Goal: Register for event/course

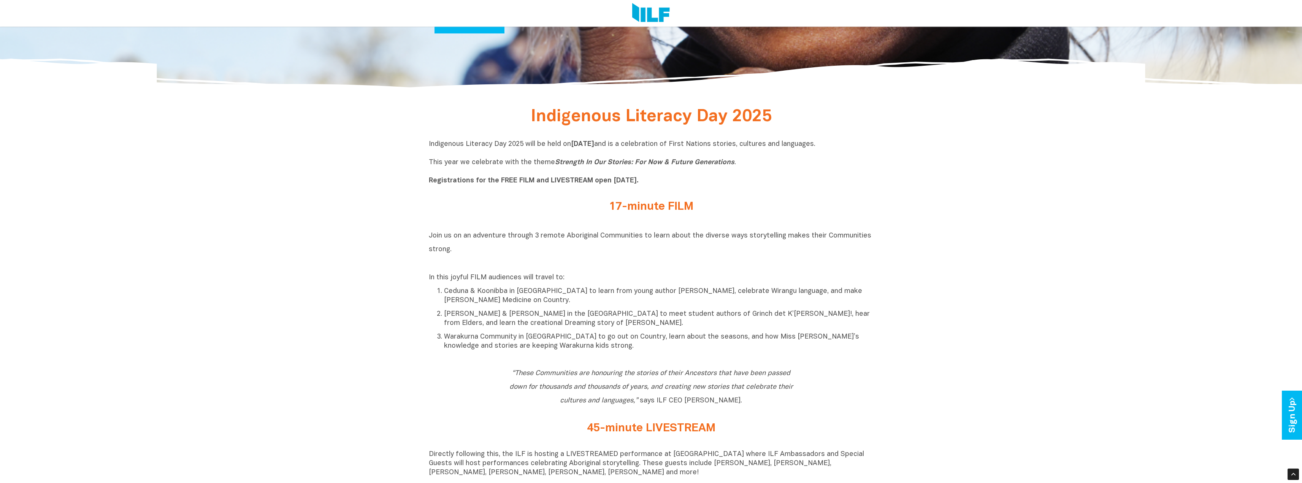
scroll to position [456, 0]
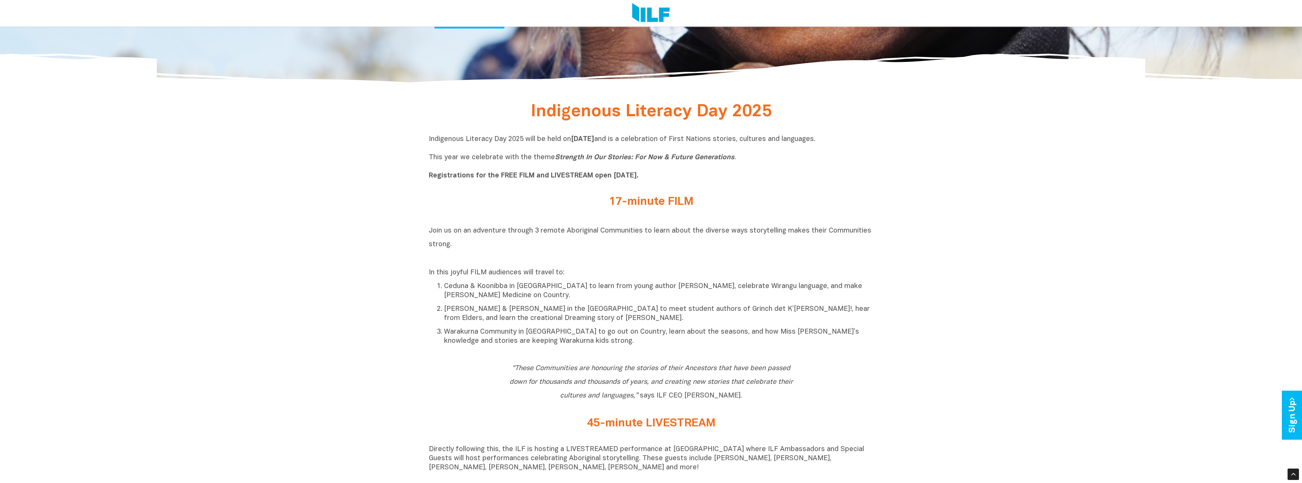
click at [626, 202] on h2 "17-minute FILM" at bounding box center [651, 202] width 285 height 13
click at [566, 202] on h2 "17-minute FILM" at bounding box center [651, 202] width 285 height 13
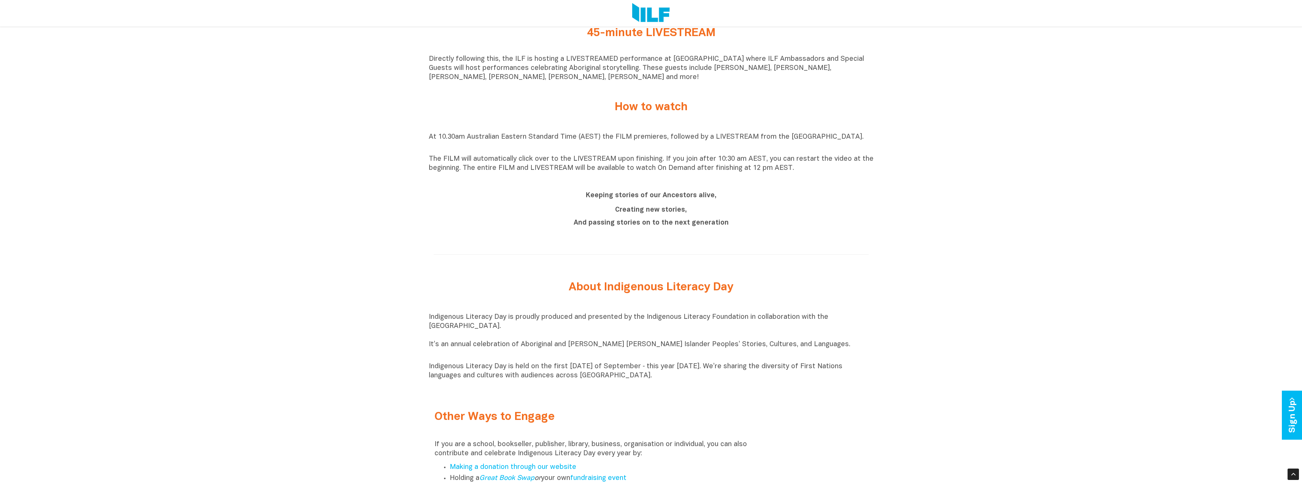
scroll to position [862, 0]
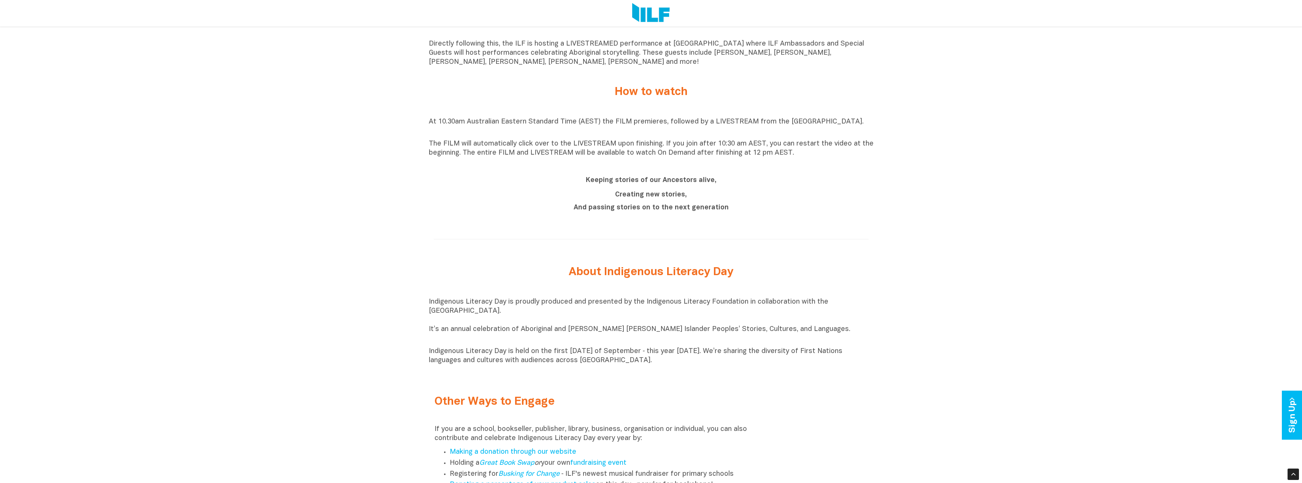
click at [606, 125] on p "At 10.30am Australian Eastern Standard Time (AEST) the FILM premieres, followed…" at bounding box center [651, 126] width 445 height 18
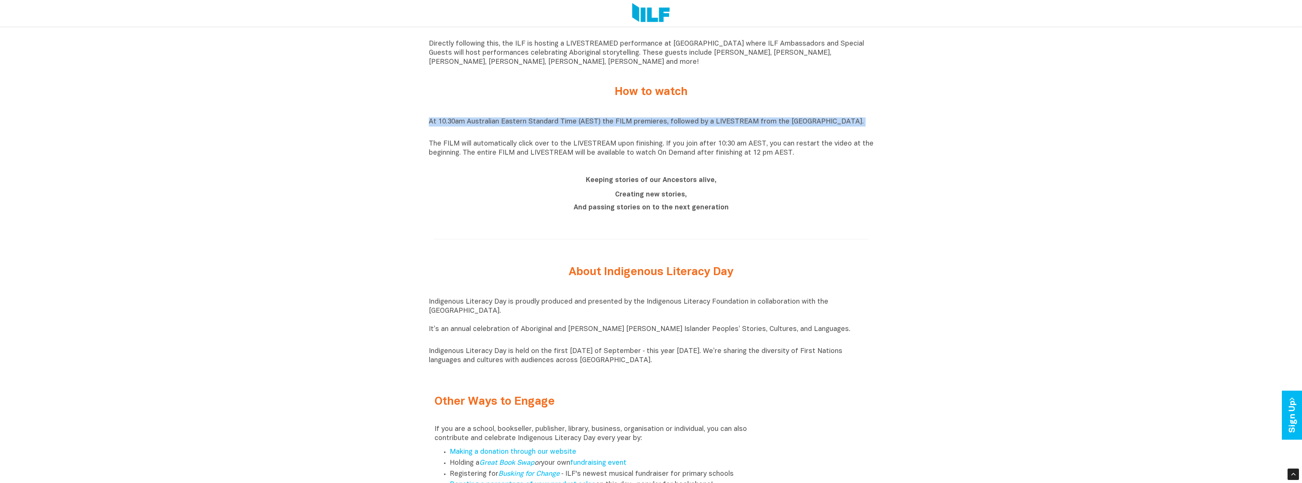
click at [606, 125] on p "At 10.30am Australian Eastern Standard Time (AEST) the FILM premieres, followed…" at bounding box center [651, 126] width 445 height 18
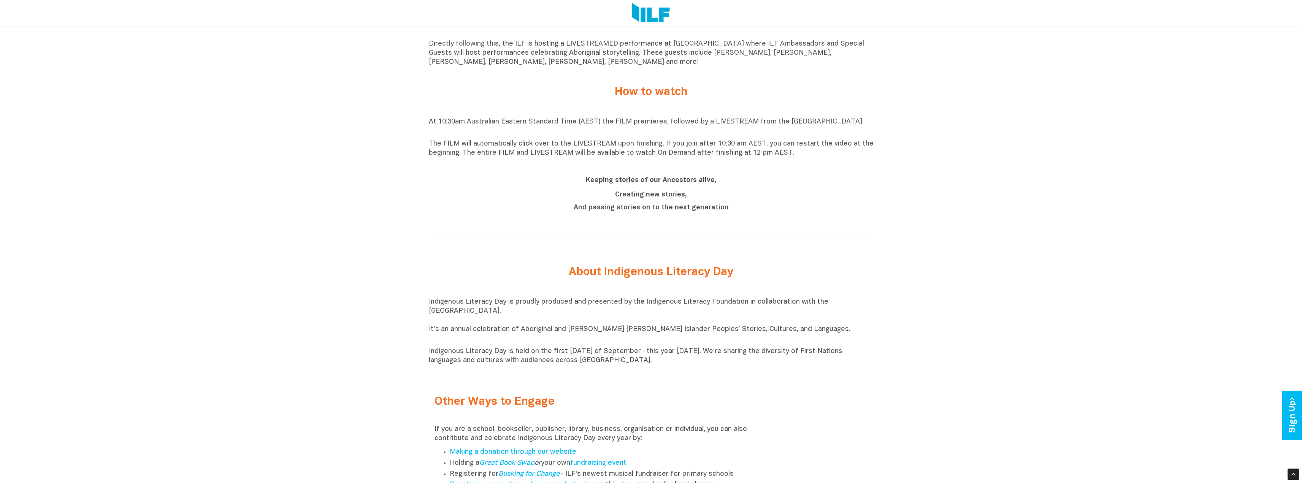
click at [609, 151] on p "The FILM will automatically click over to the LIVESTREAM upon finishing. If you…" at bounding box center [651, 149] width 445 height 18
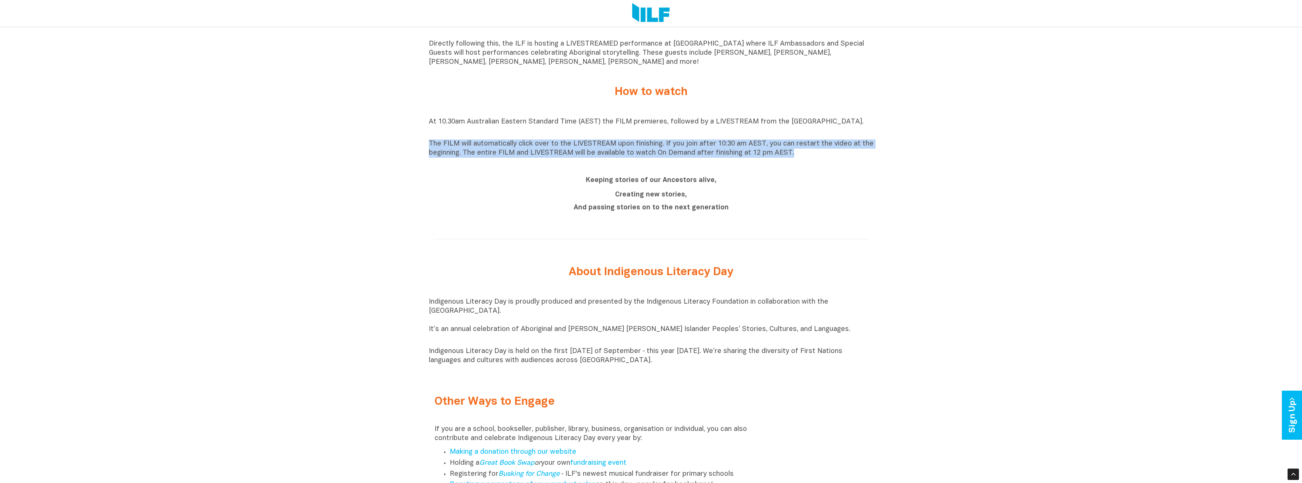
click at [609, 151] on p "The FILM will automatically click over to the LIVESTREAM upon finishing. If you…" at bounding box center [651, 149] width 445 height 18
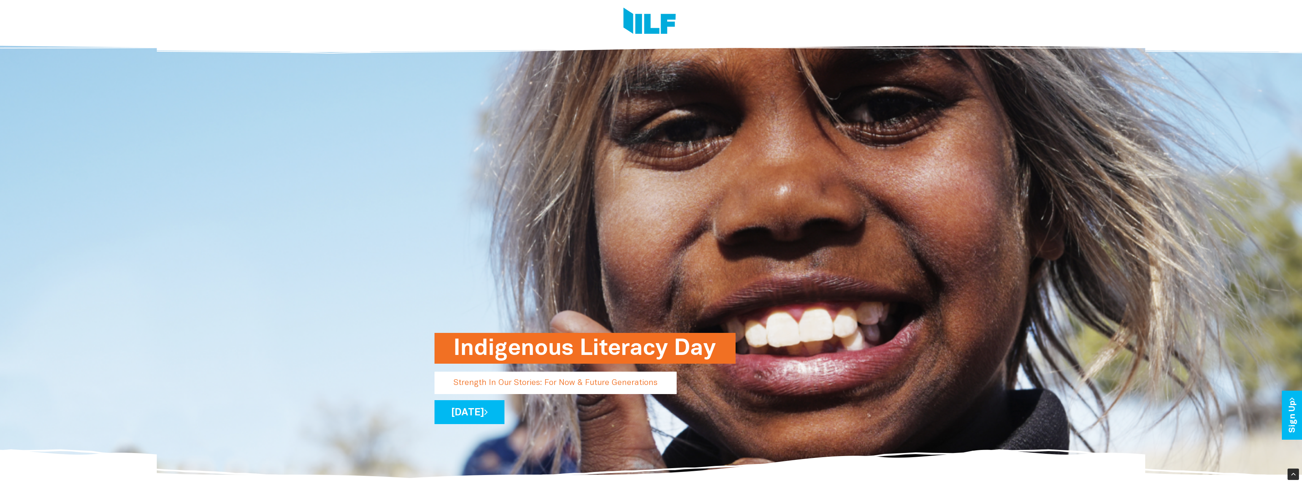
scroll to position [37, 0]
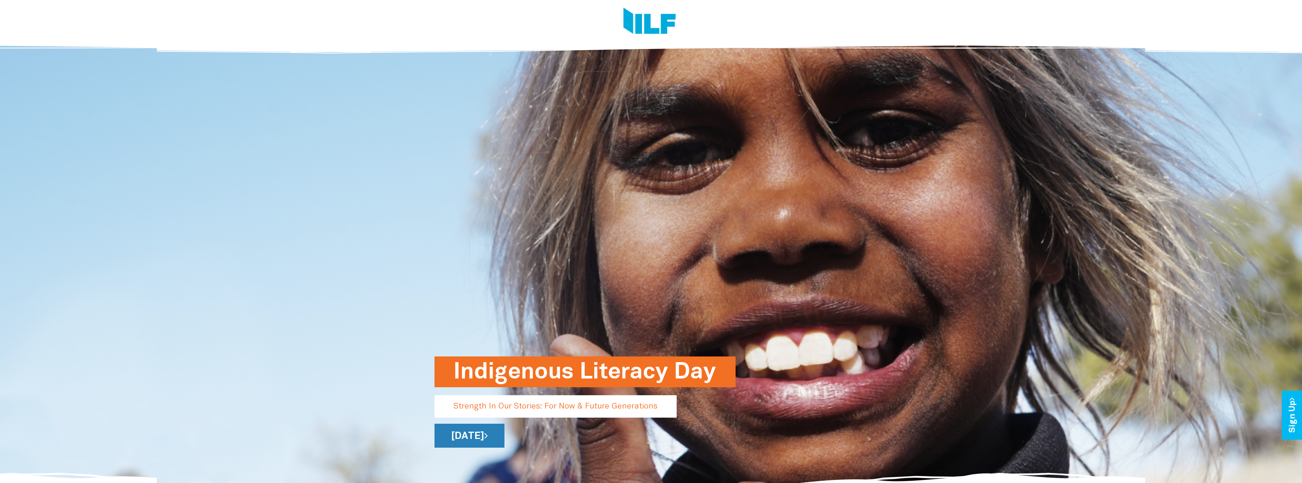
click at [504, 431] on link "[DATE]" at bounding box center [469, 436] width 70 height 24
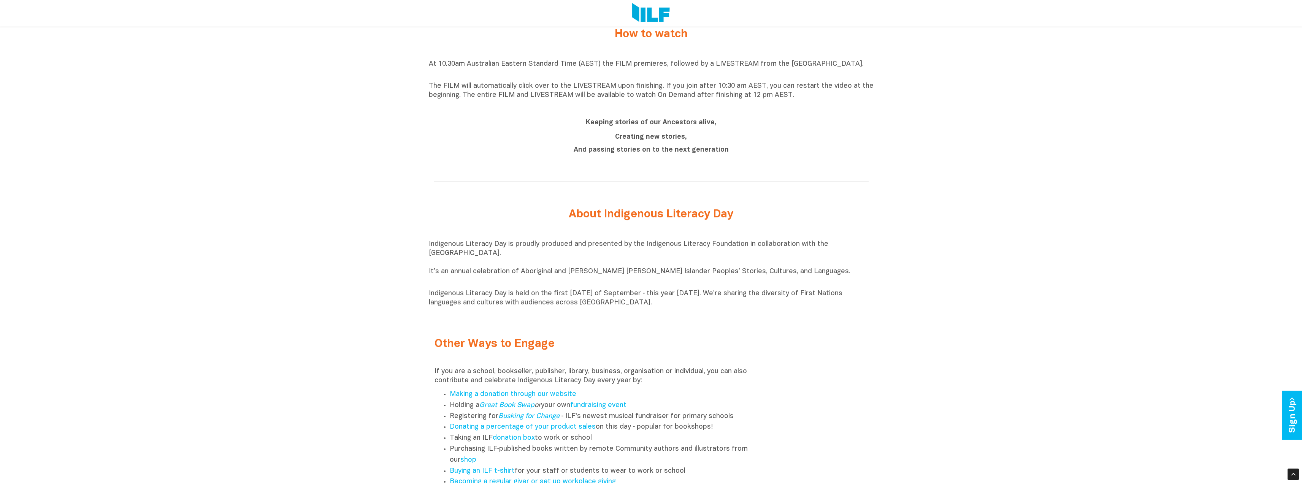
scroll to position [696, 0]
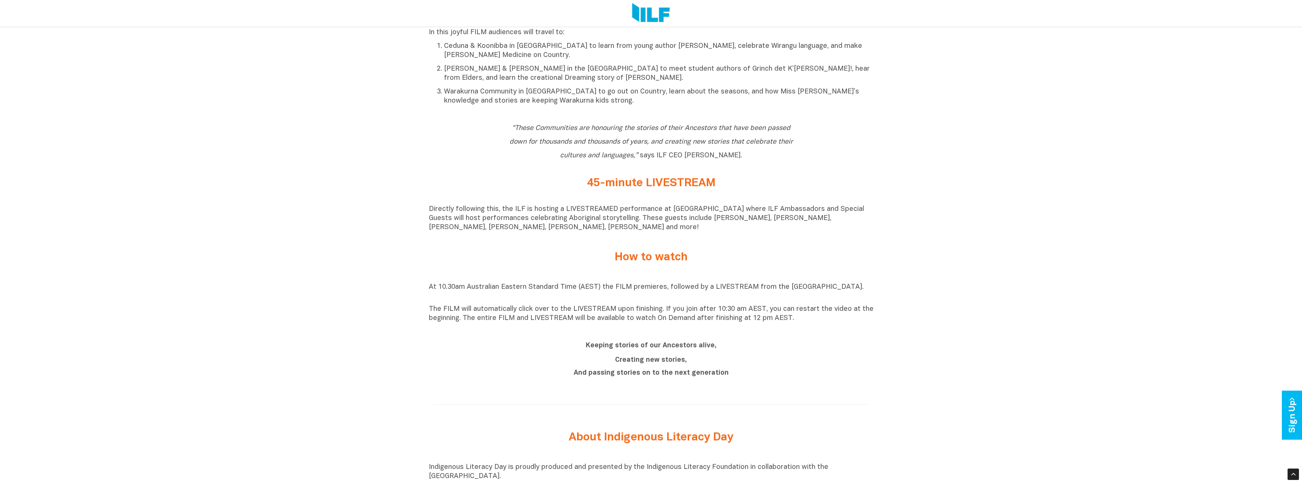
click at [502, 386] on div "Keeping stories of our Ancestors alive, Creating new stories, And passing stori…" at bounding box center [651, 360] width 445 height 55
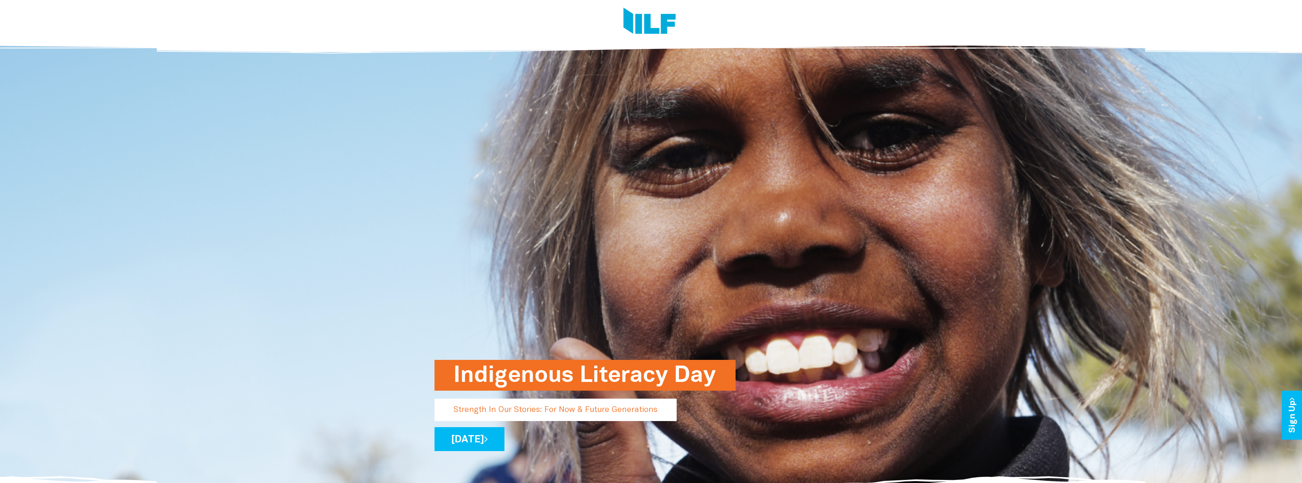
scroll to position [0, 0]
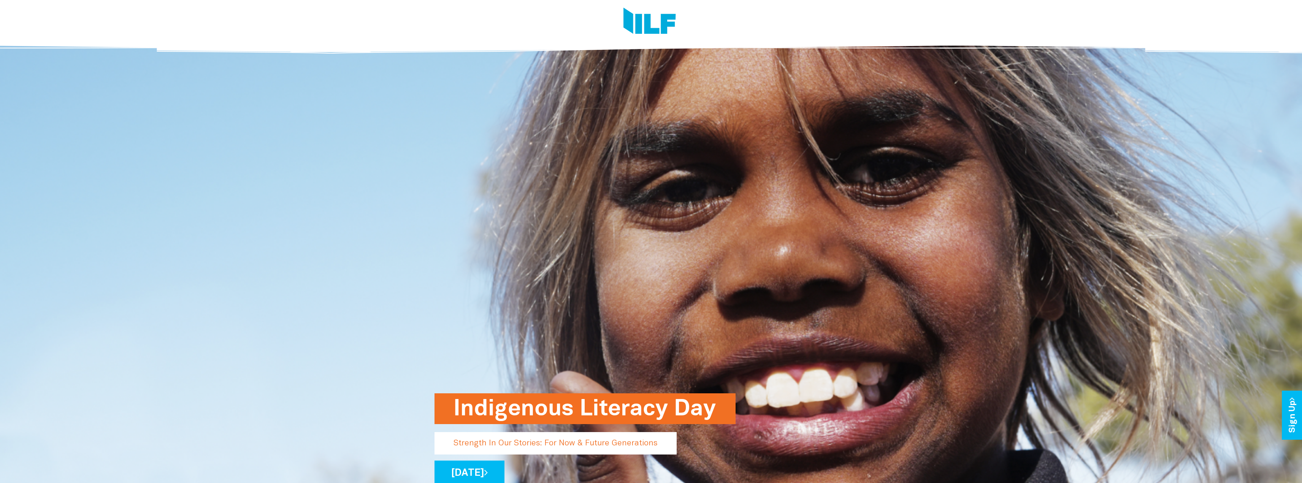
click at [586, 410] on h1 "Indigenous Literacy Day" at bounding box center [584, 408] width 263 height 31
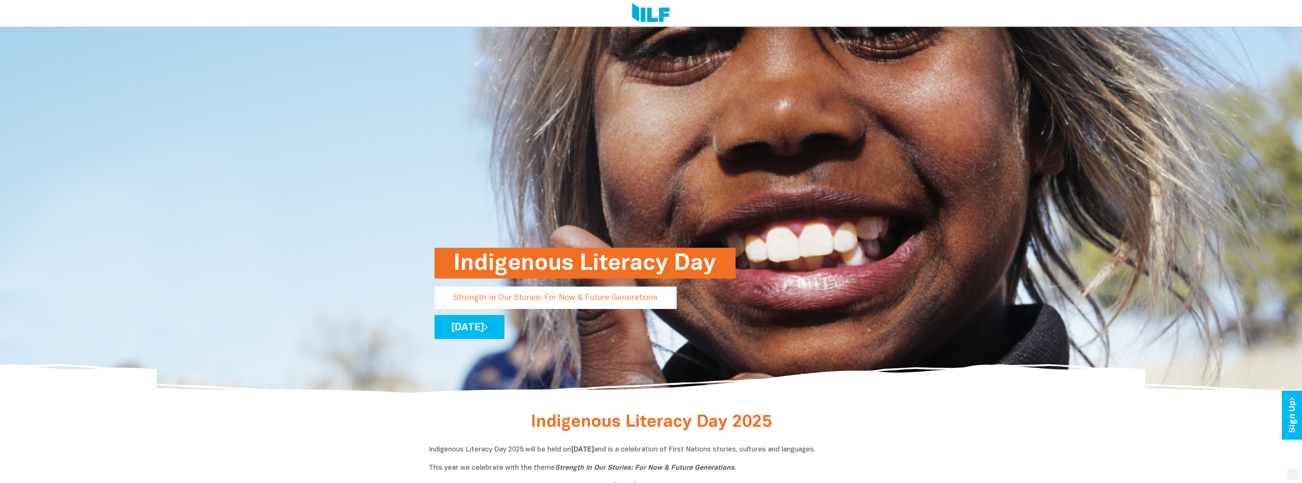
scroll to position [254, 0]
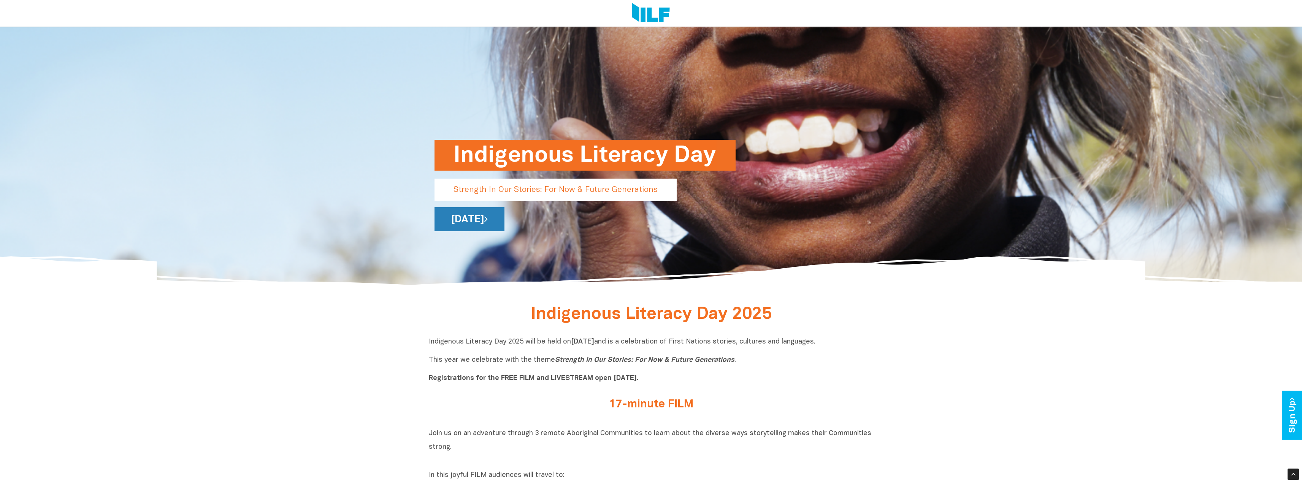
click at [504, 214] on link "[DATE]" at bounding box center [469, 219] width 70 height 24
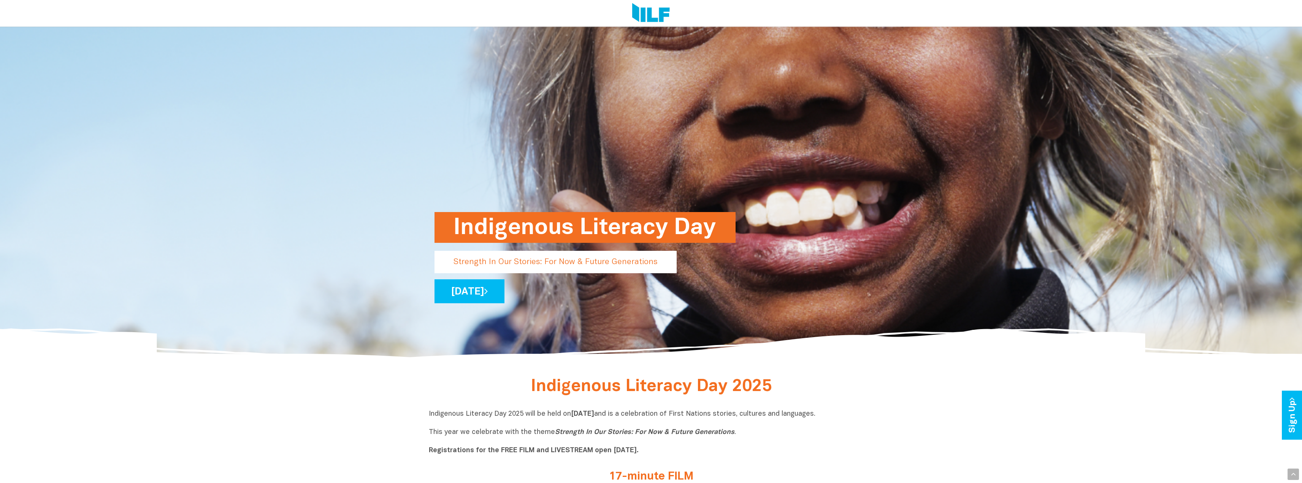
scroll to position [203, 0]
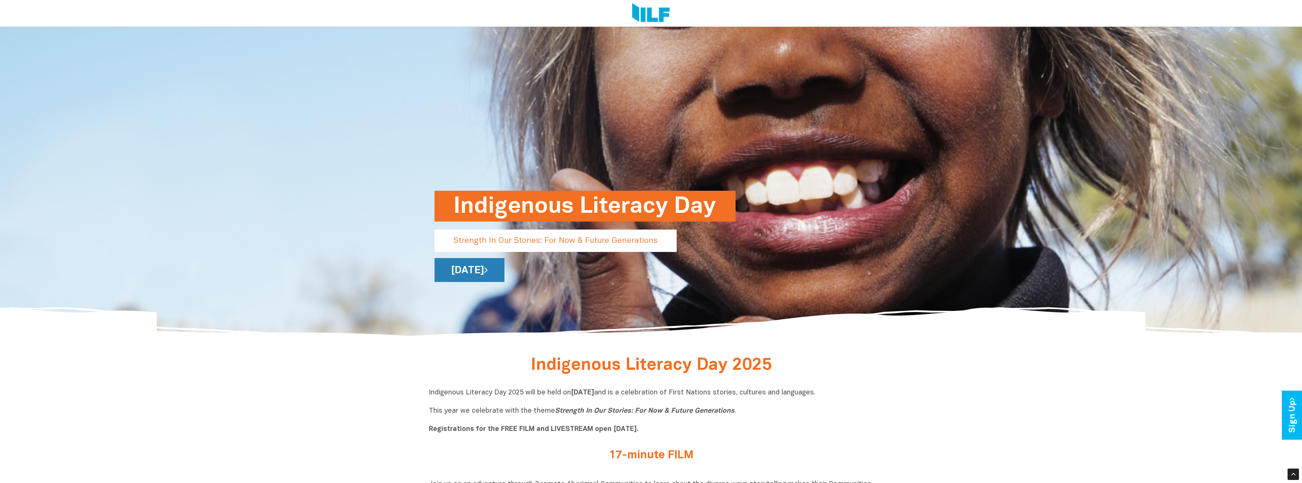
click at [504, 266] on link "[DATE]" at bounding box center [469, 270] width 70 height 24
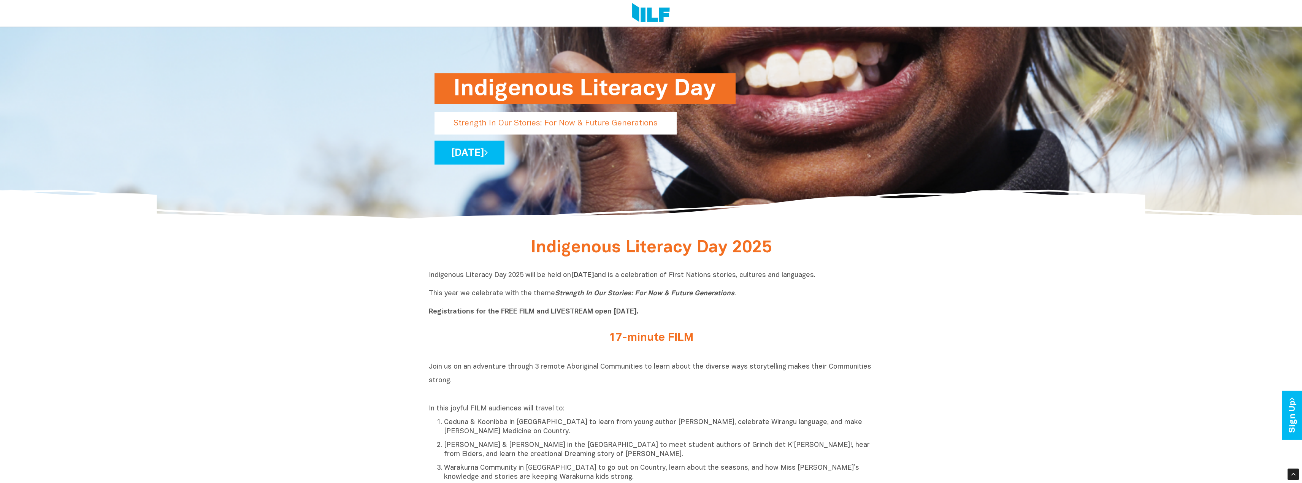
scroll to position [456, 0]
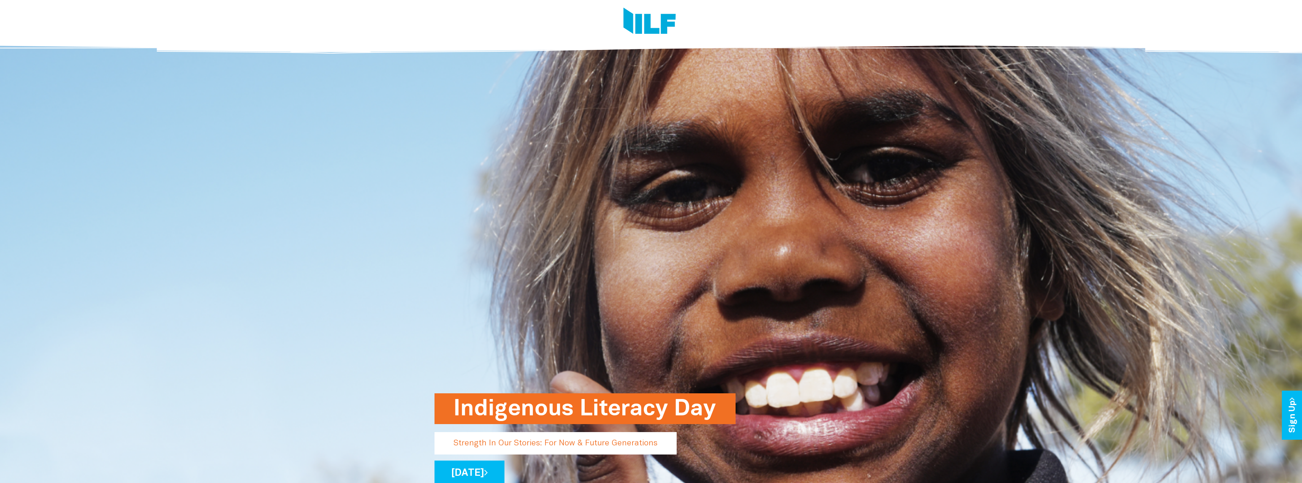
click at [617, 29] on div at bounding box center [648, 23] width 439 height 46
click at [650, 30] on img at bounding box center [649, 22] width 52 height 29
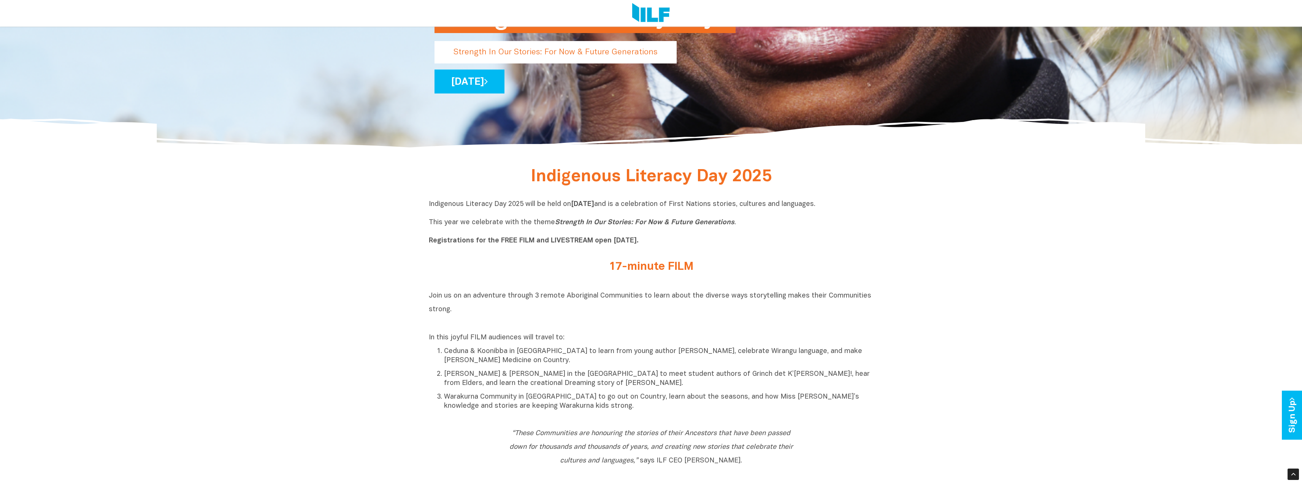
scroll to position [1098, 0]
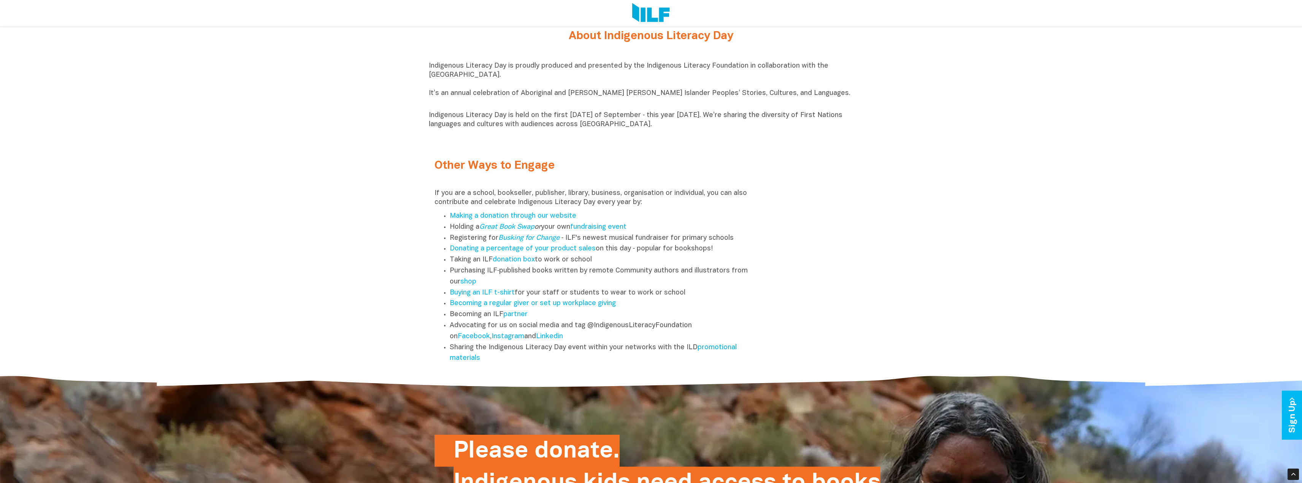
click at [768, 282] on div "Other Ways to Engage If you are a school, bookseller, publisher, library, busin…" at bounding box center [651, 256] width 445 height 224
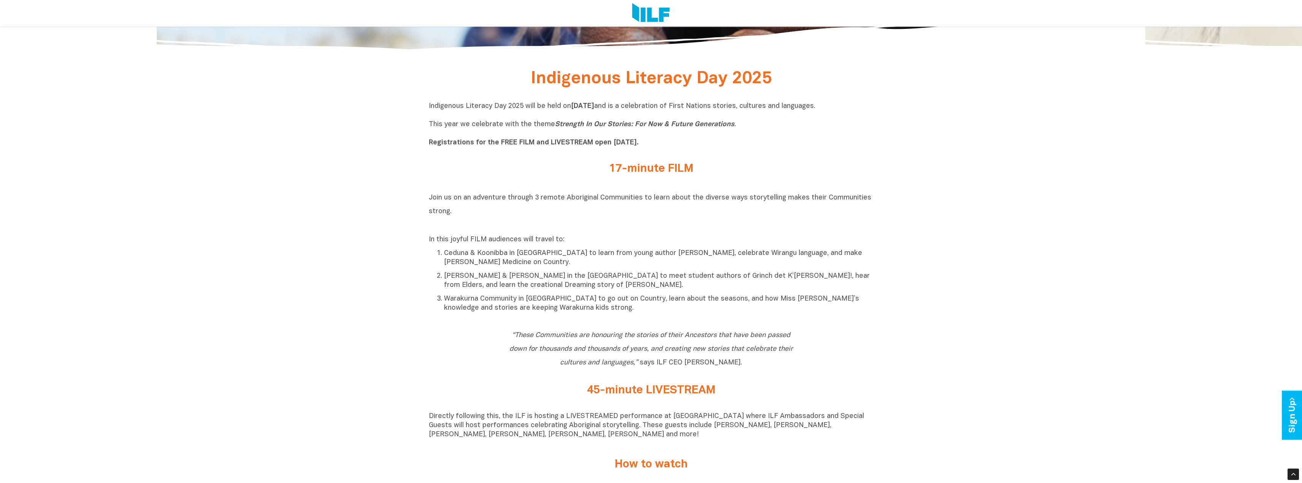
scroll to position [388, 0]
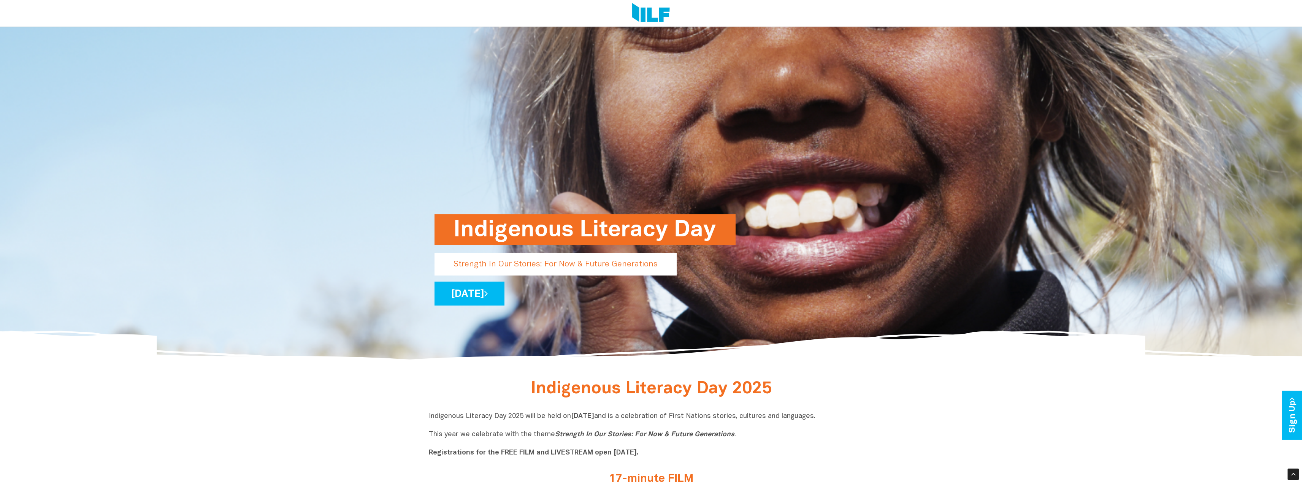
scroll to position [101, 0]
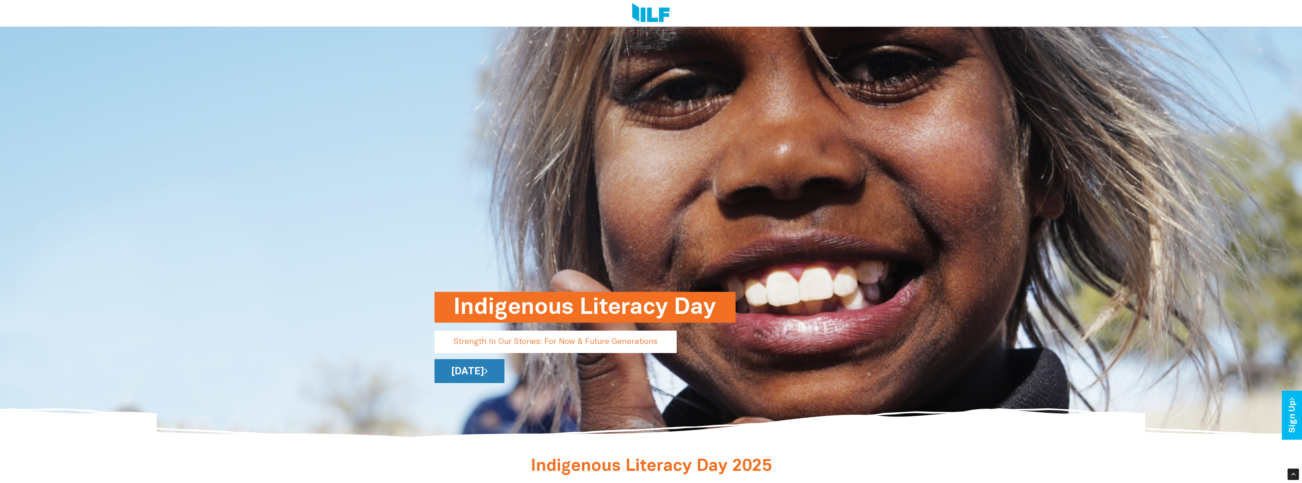
click at [504, 372] on link "[DATE]" at bounding box center [469, 371] width 70 height 24
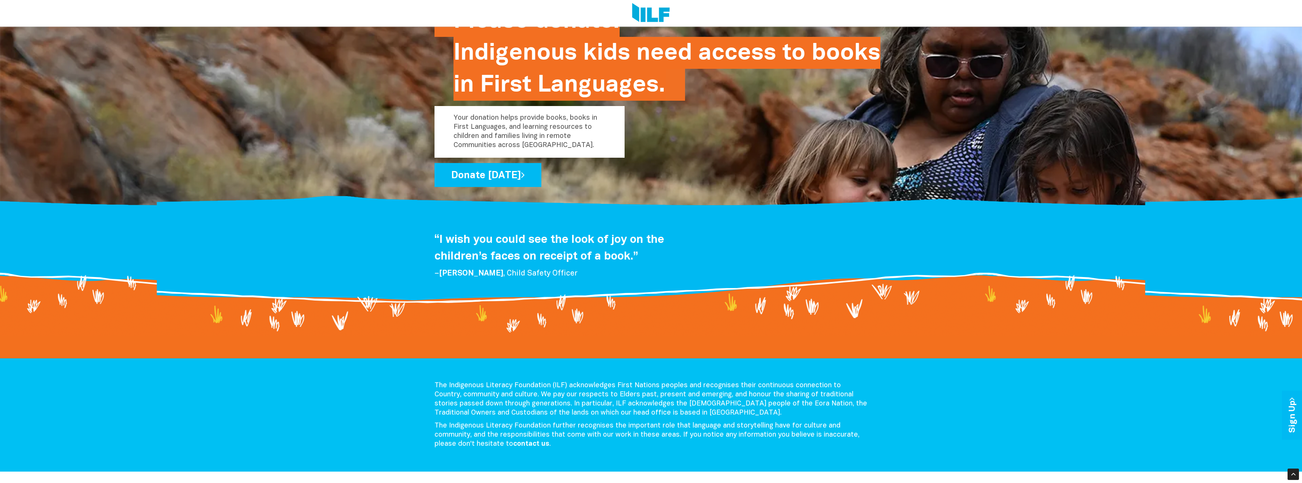
scroll to position [1470, 0]
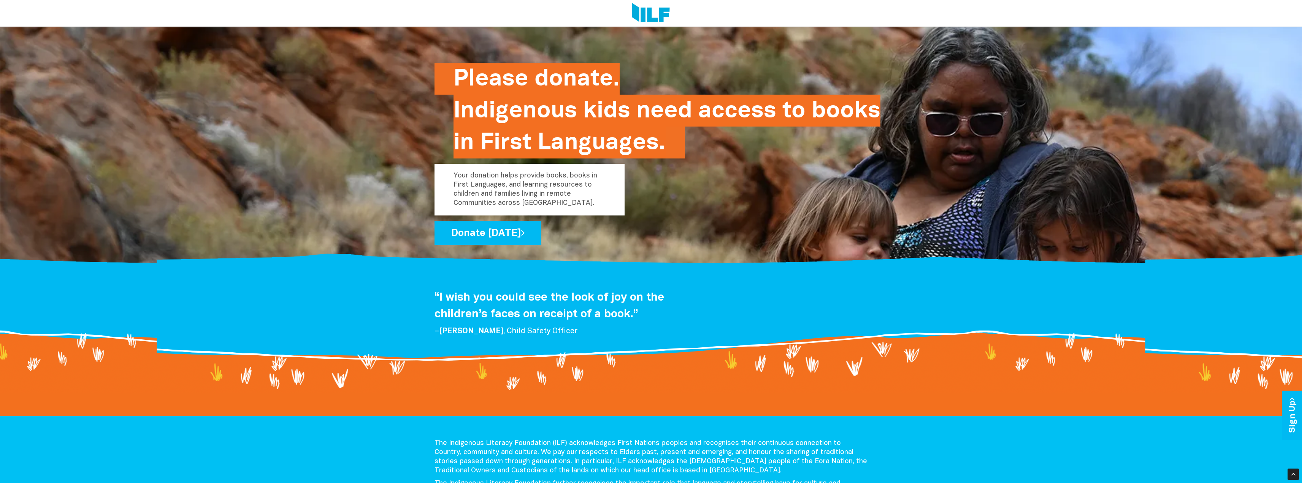
click at [649, 6] on img at bounding box center [651, 13] width 38 height 21
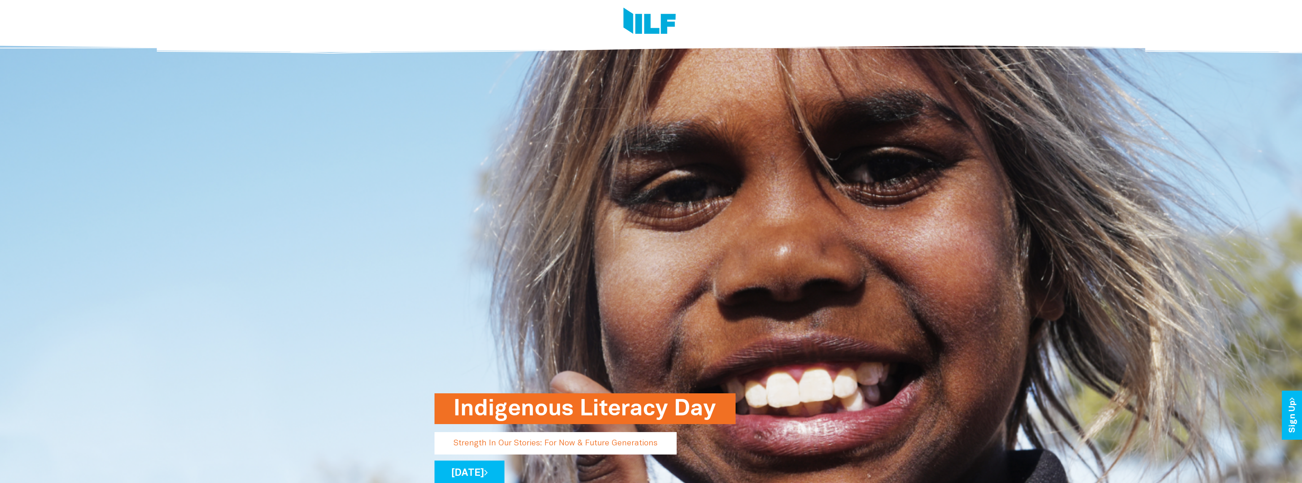
click at [664, 18] on img at bounding box center [649, 22] width 52 height 29
